Goal: Information Seeking & Learning: Learn about a topic

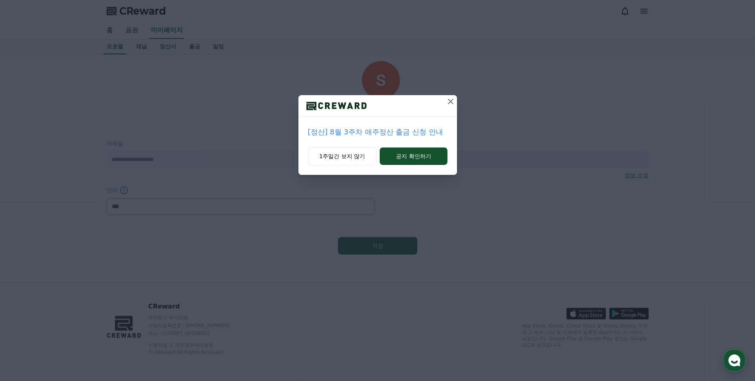
select select "**********"
click at [452, 99] on icon at bounding box center [451, 102] width 10 height 10
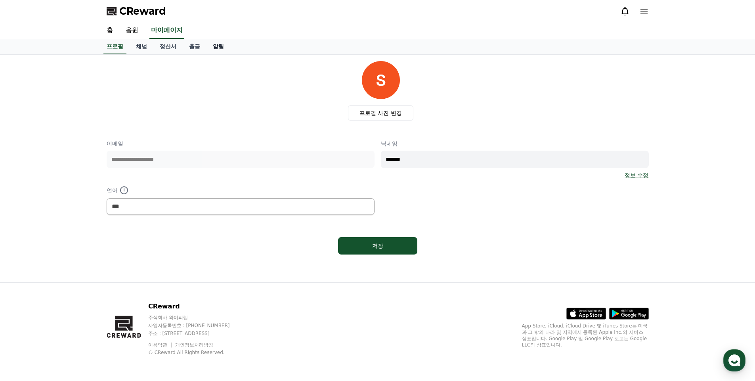
click at [217, 48] on link "알림" at bounding box center [219, 46] width 24 height 15
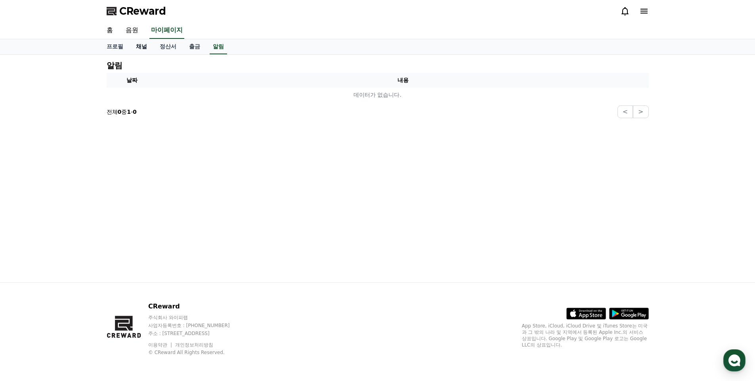
click at [143, 47] on link "채널" at bounding box center [142, 46] width 24 height 15
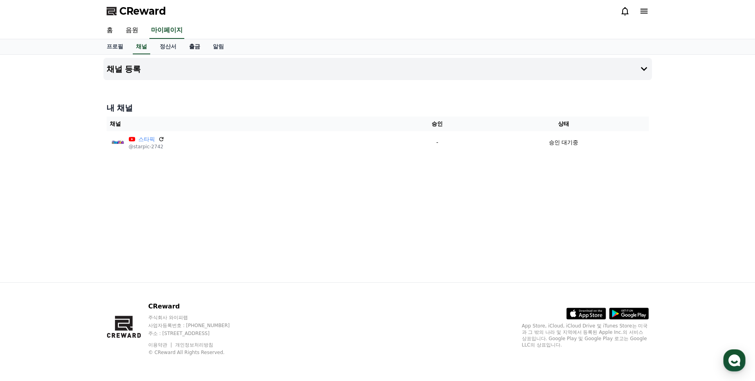
click at [193, 46] on link "출금" at bounding box center [195, 46] width 24 height 15
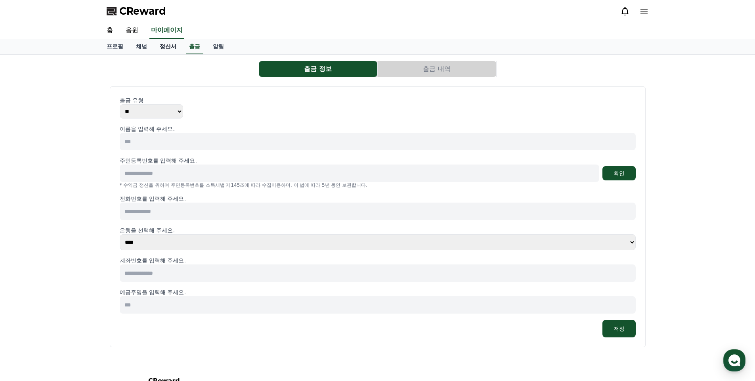
click at [173, 45] on link "정산서" at bounding box center [167, 46] width 29 height 15
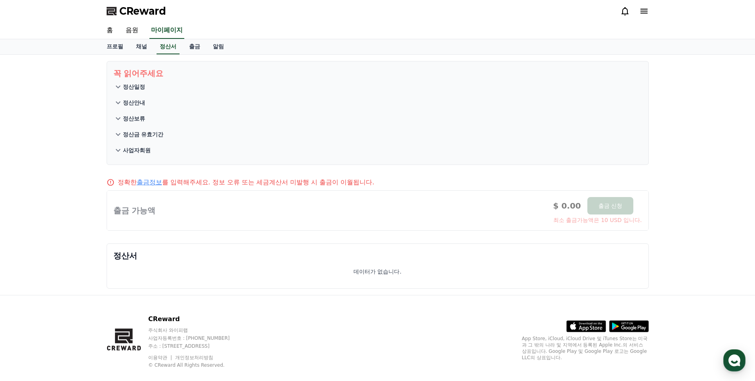
click at [134, 103] on p "정산안내" at bounding box center [134, 103] width 22 height 8
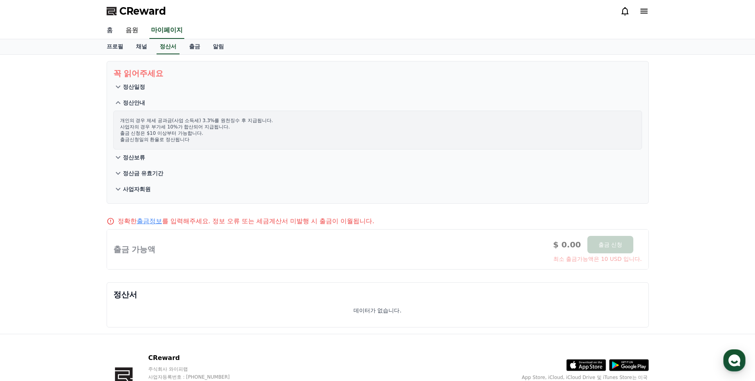
click at [110, 32] on link "홈" at bounding box center [109, 30] width 19 height 17
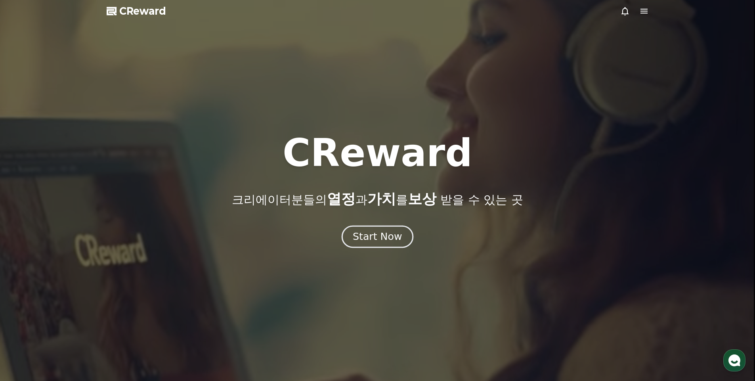
click at [369, 235] on div "Start Now" at bounding box center [377, 236] width 49 height 13
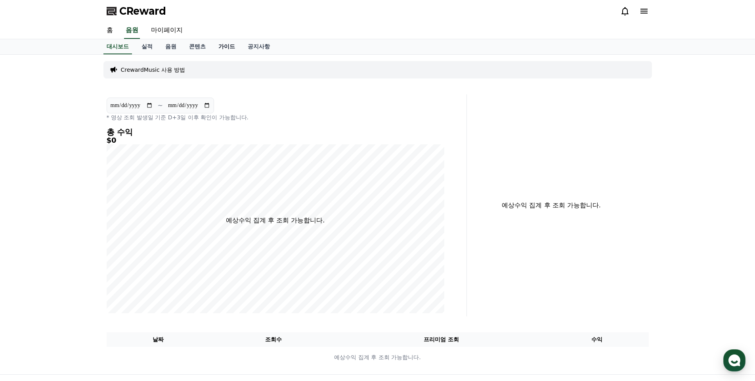
click at [225, 48] on link "가이드" at bounding box center [226, 46] width 29 height 15
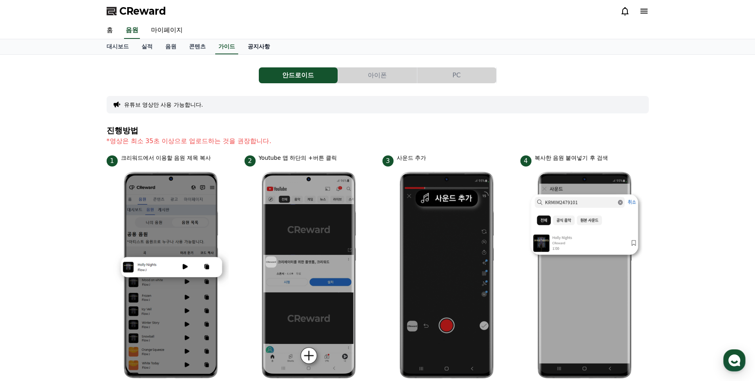
click at [256, 47] on link "공지사항" at bounding box center [258, 46] width 35 height 15
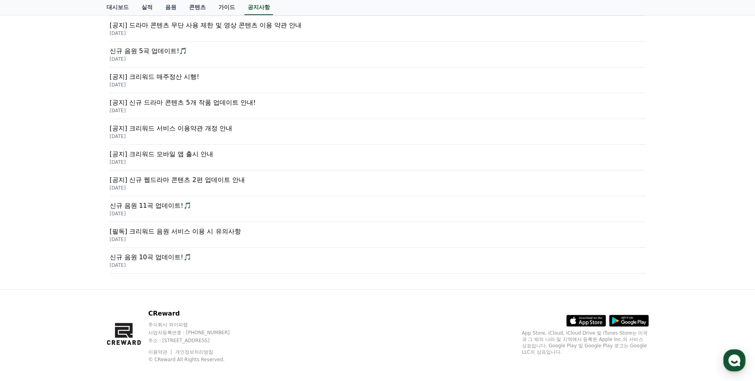
scroll to position [40, 0]
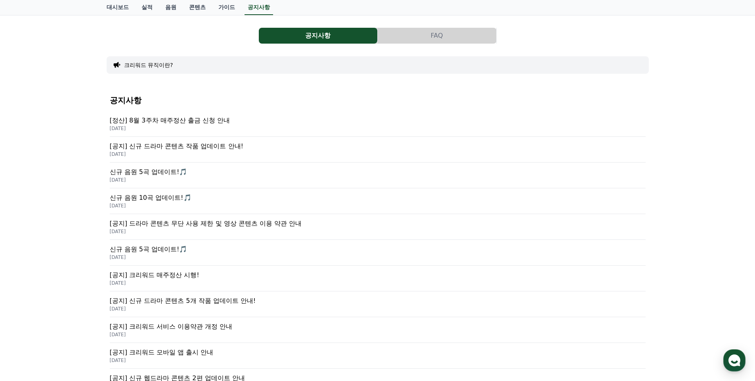
click at [228, 223] on p "[공지] 드라마 콘텐츠 무단 사용 제한 및 영상 콘텐츠 이용 약관 안내" at bounding box center [378, 224] width 536 height 10
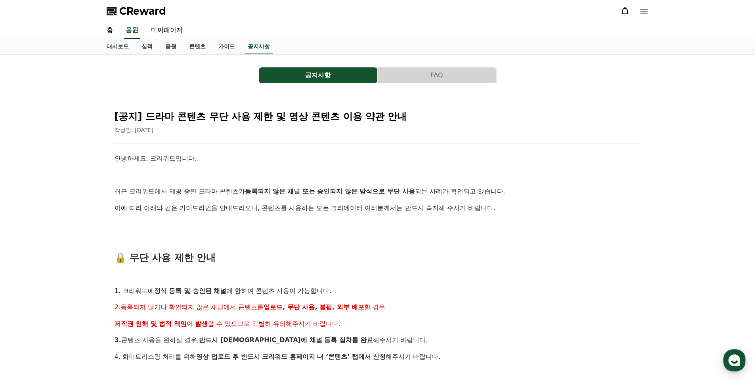
click at [435, 75] on button "FAQ" at bounding box center [437, 75] width 119 height 16
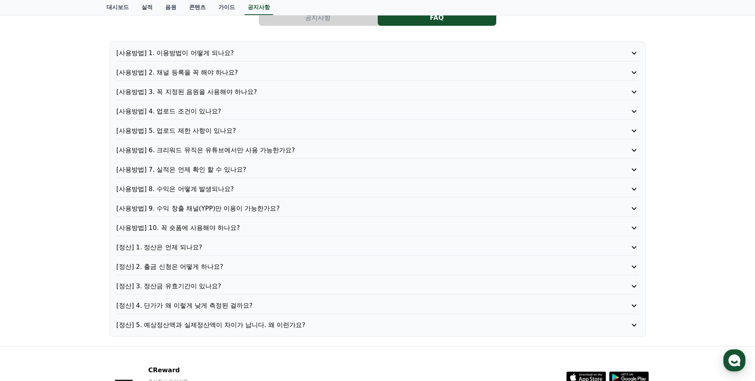
scroll to position [79, 0]
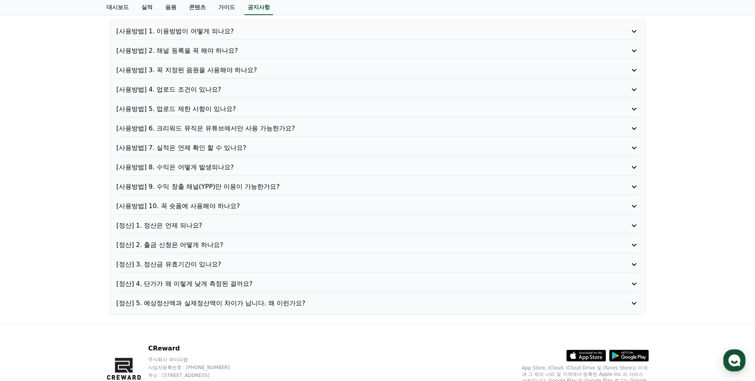
click at [232, 285] on p "[정산] 4. 단가가 왜 이렇게 낮게 측정된 걸까요?" at bounding box center [357, 284] width 481 height 10
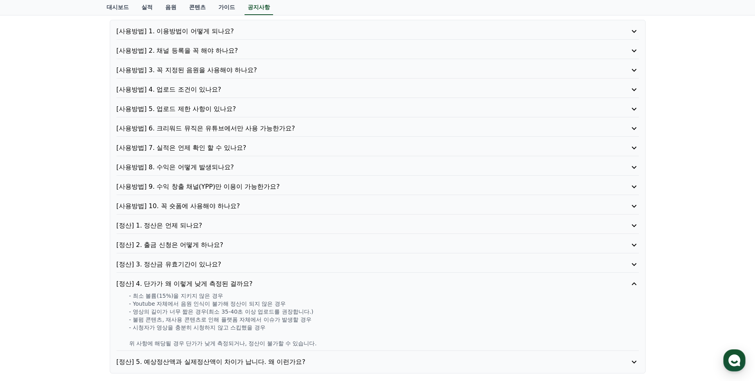
click at [202, 165] on p "[사용방법] 8. 수익은 어떻게 발생되나요?" at bounding box center [357, 168] width 481 height 10
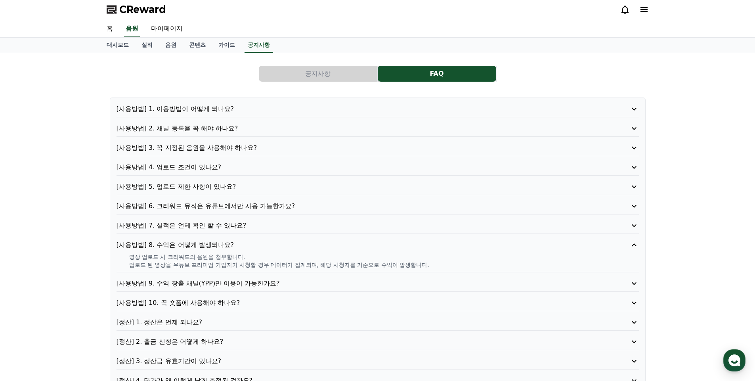
scroll to position [0, 0]
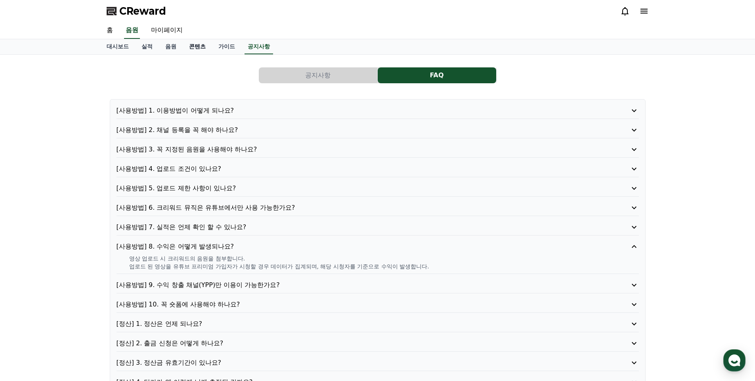
click at [197, 50] on link "콘텐츠" at bounding box center [197, 46] width 29 height 15
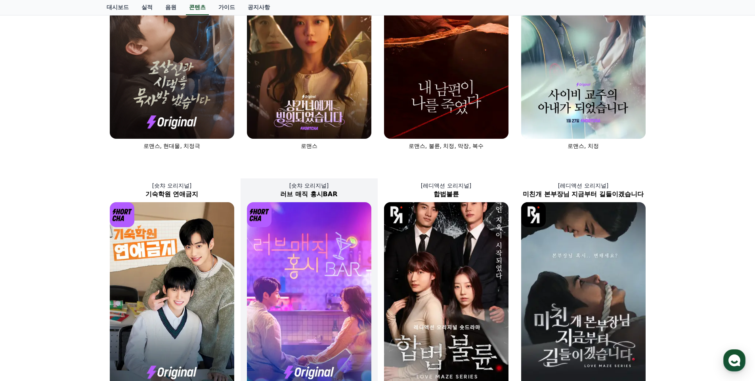
scroll to position [119, 0]
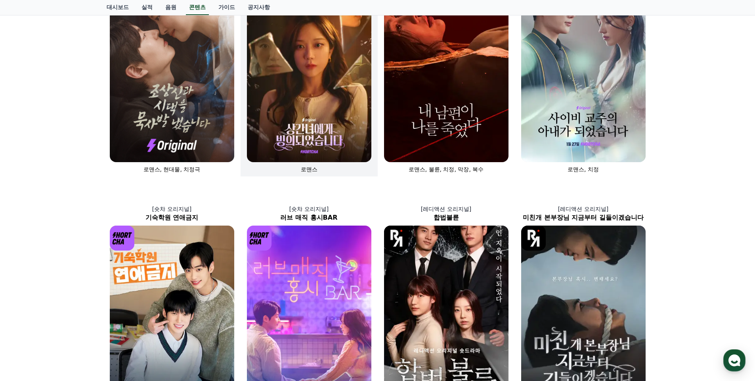
click at [308, 107] on img at bounding box center [309, 68] width 125 height 187
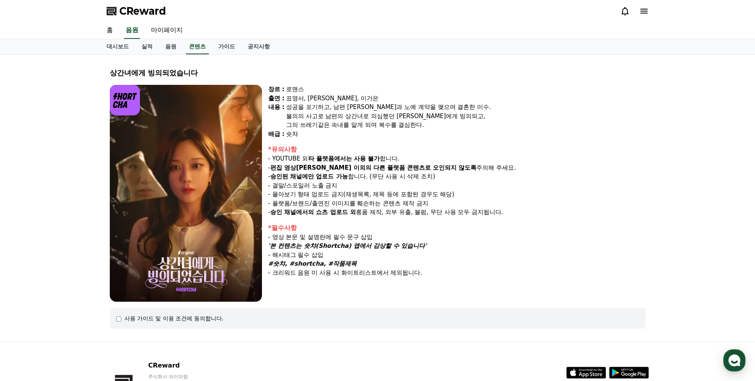
scroll to position [40, 0]
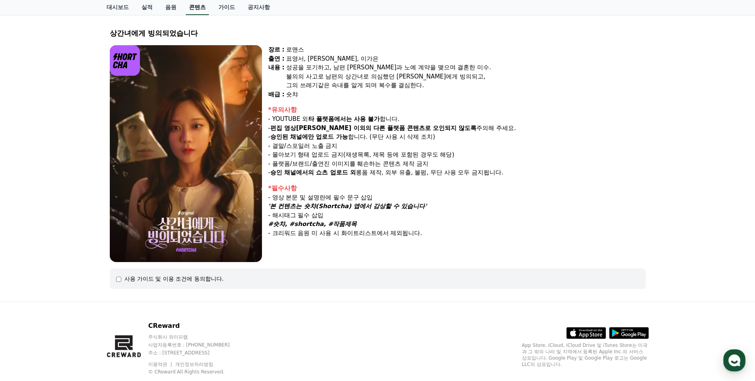
click at [201, 5] on link "콘텐츠" at bounding box center [197, 7] width 23 height 15
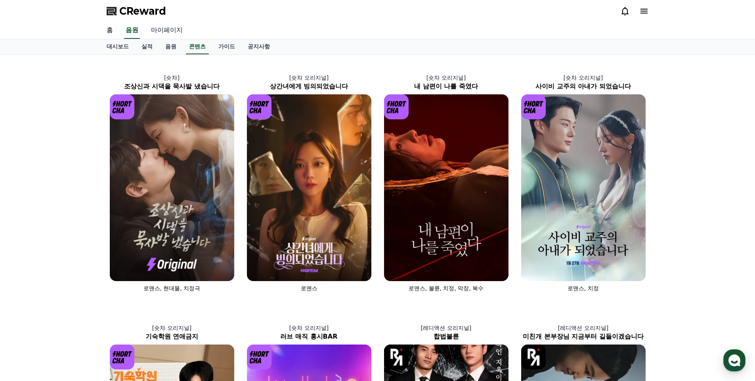
click at [167, 31] on link "마이페이지" at bounding box center [167, 30] width 44 height 17
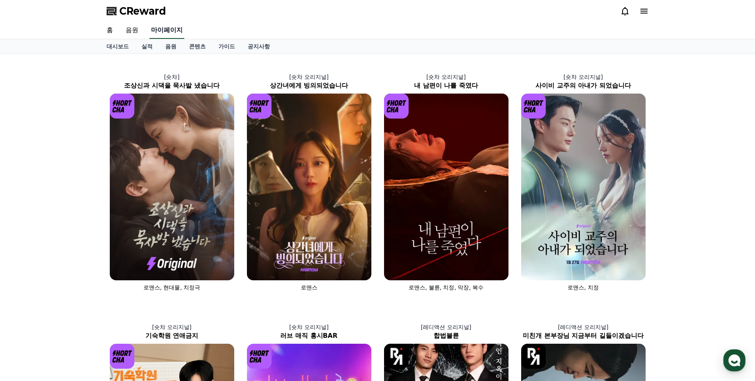
select select "**********"
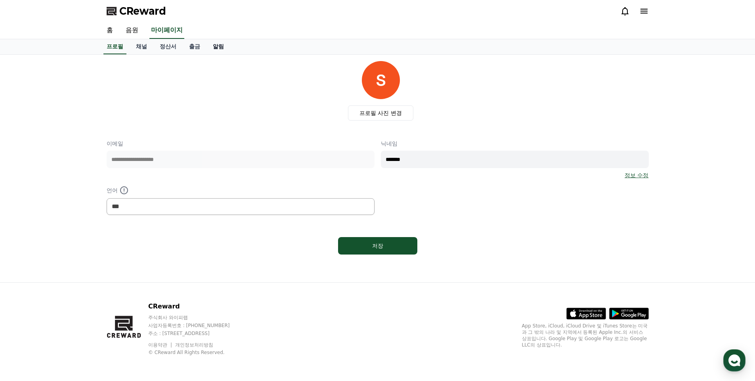
click at [216, 46] on link "알림" at bounding box center [219, 46] width 24 height 15
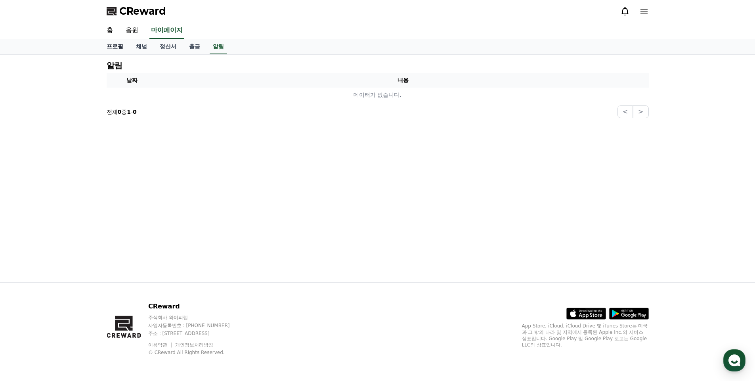
click at [117, 49] on link "프로필" at bounding box center [114, 46] width 29 height 15
select select "**********"
